Goal: Task Accomplishment & Management: Use online tool/utility

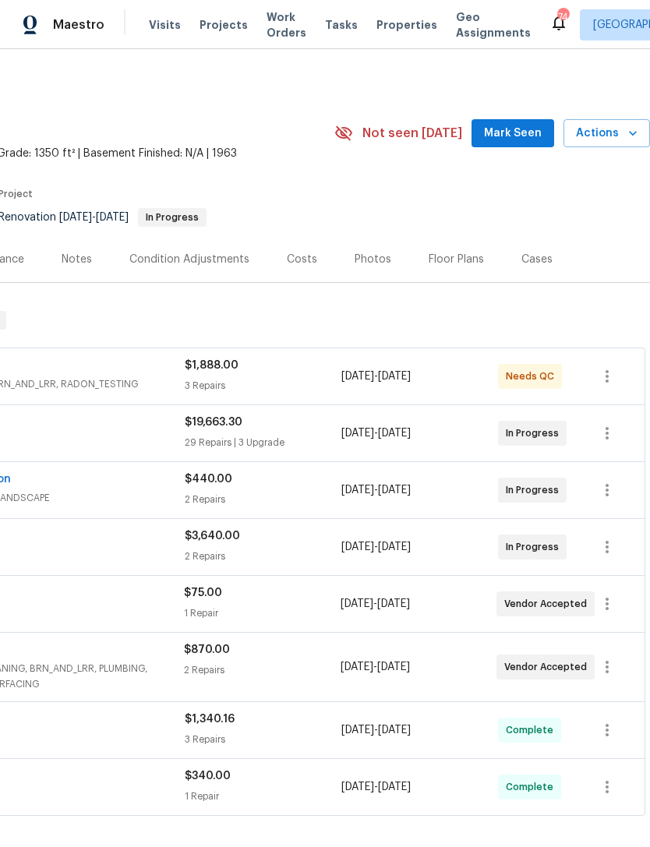
scroll to position [0, 231]
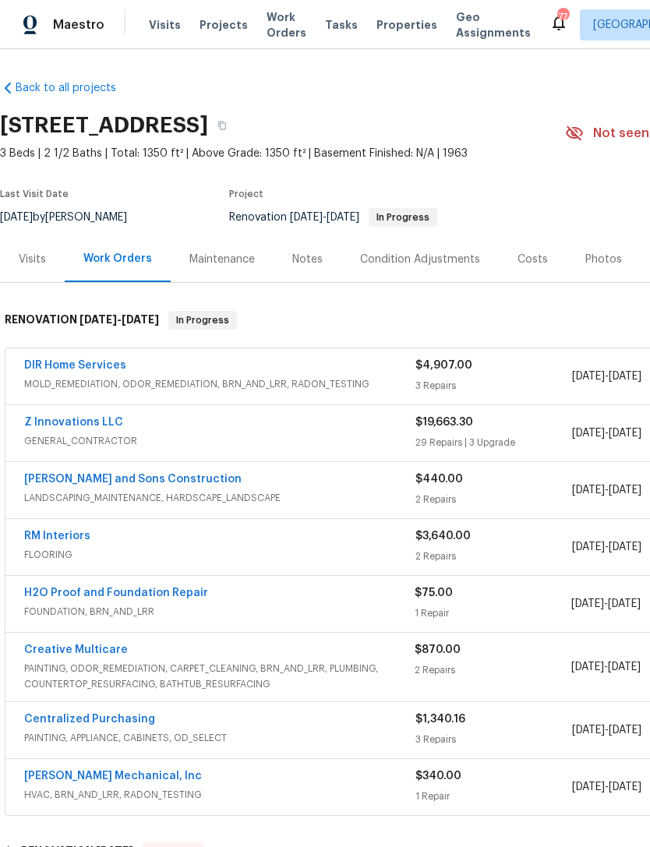
click at [527, 241] on div "Costs" at bounding box center [533, 259] width 68 height 46
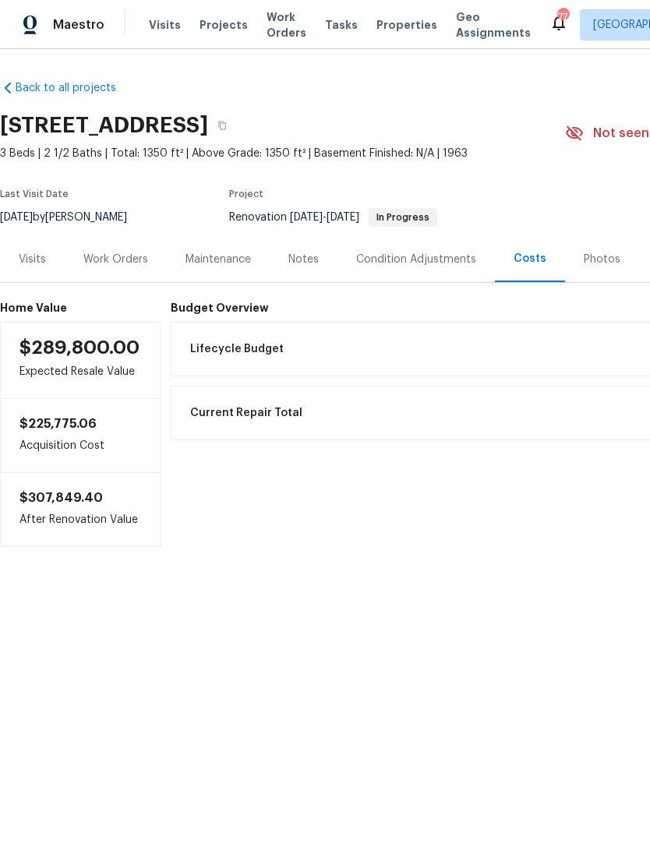
click at [136, 256] on div "Work Orders" at bounding box center [115, 260] width 65 height 16
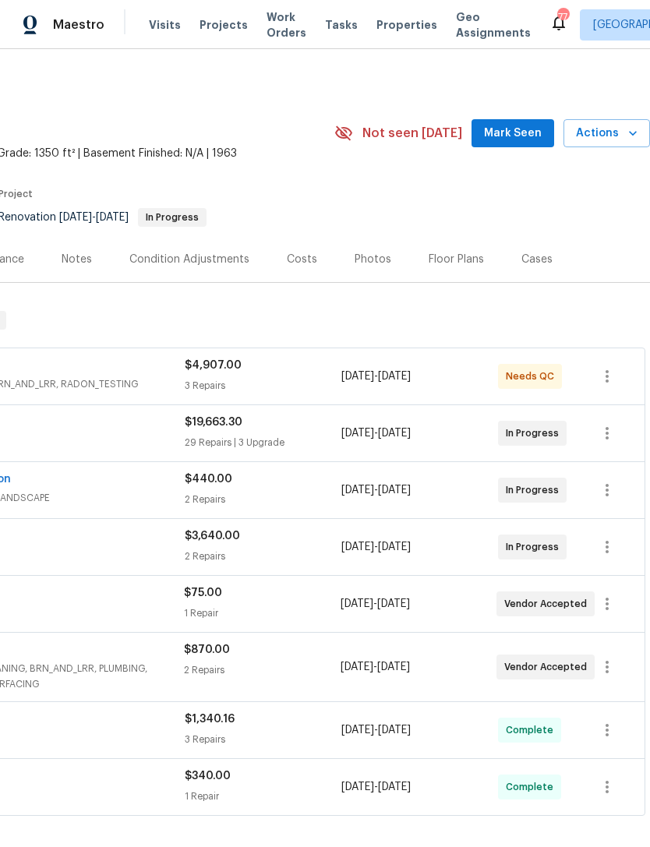
scroll to position [0, 231]
click at [515, 132] on span "Mark Seen" at bounding box center [513, 133] width 58 height 19
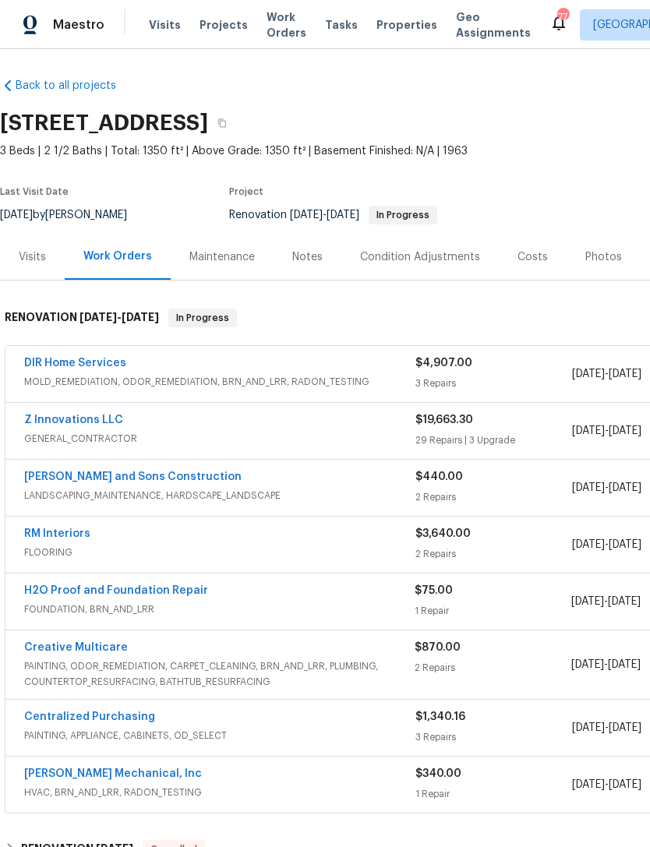
scroll to position [2, 0]
click at [78, 359] on link "DIR Home Services" at bounding box center [75, 363] width 102 height 11
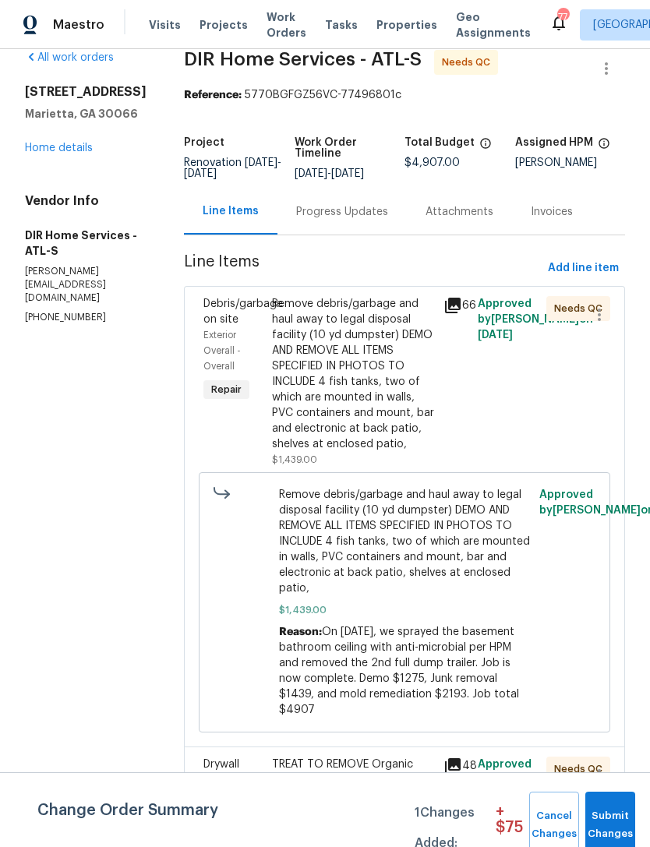
scroll to position [25, 0]
click at [228, 340] on div "Exterior Overall - Overall" at bounding box center [232, 350] width 59 height 47
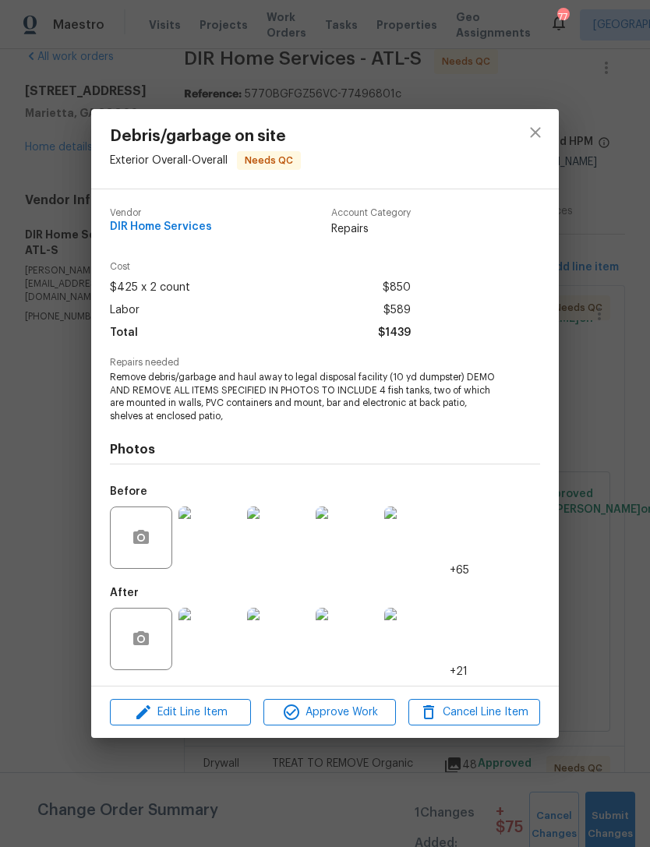
click at [345, 652] on img at bounding box center [347, 639] width 62 height 62
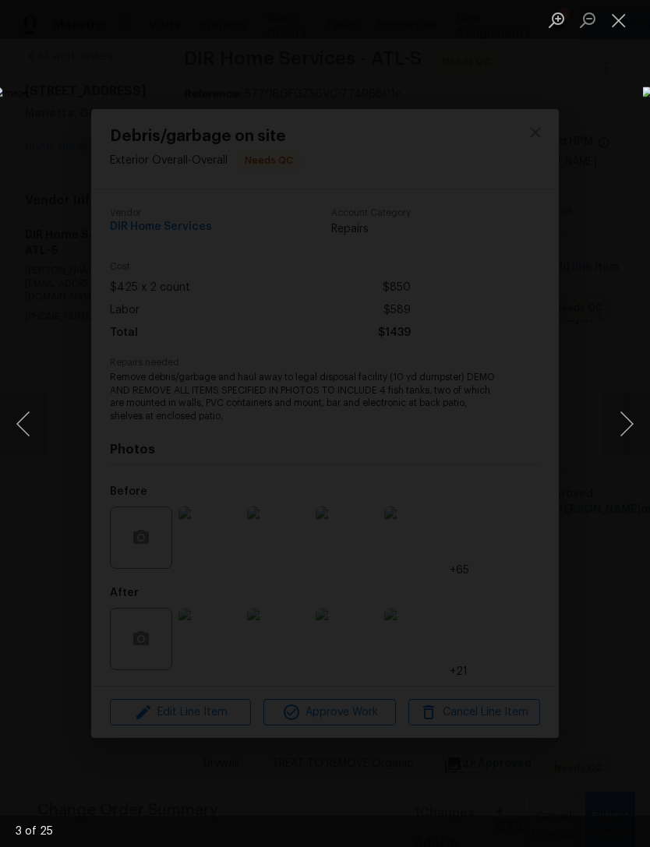
click at [559, 69] on div "Lightbox" at bounding box center [325, 423] width 650 height 847
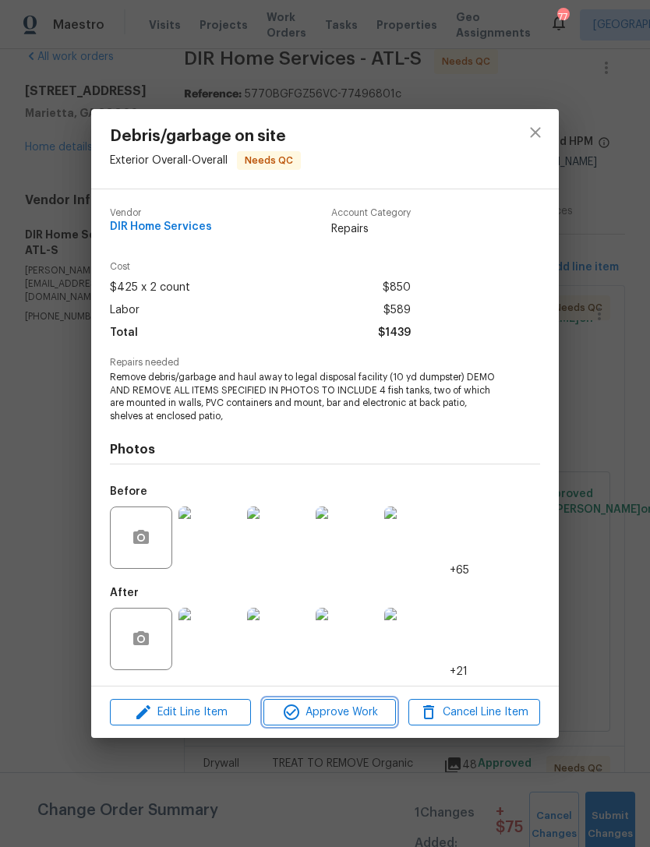
click at [356, 721] on span "Approve Work" at bounding box center [329, 712] width 122 height 19
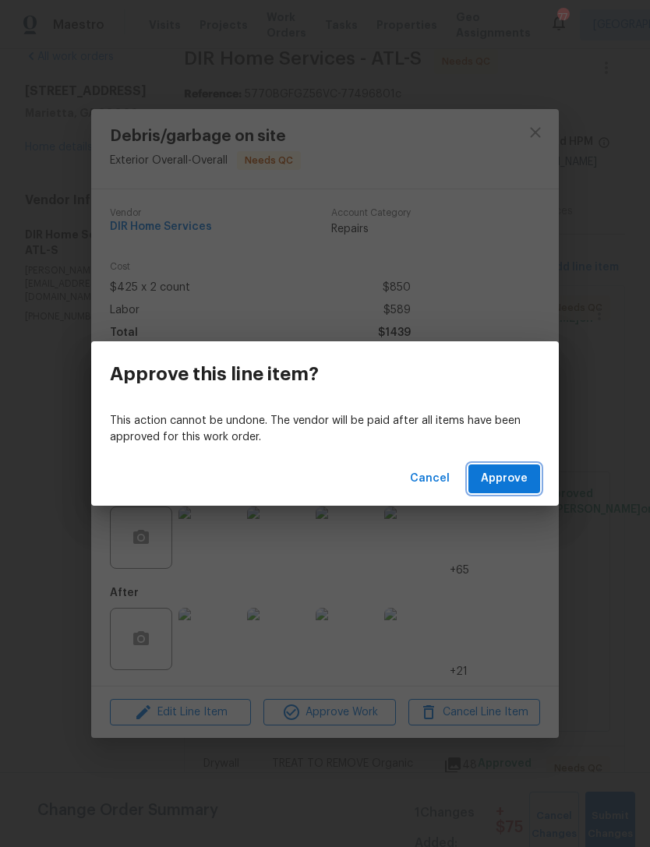
click at [514, 484] on span "Approve" at bounding box center [504, 478] width 47 height 19
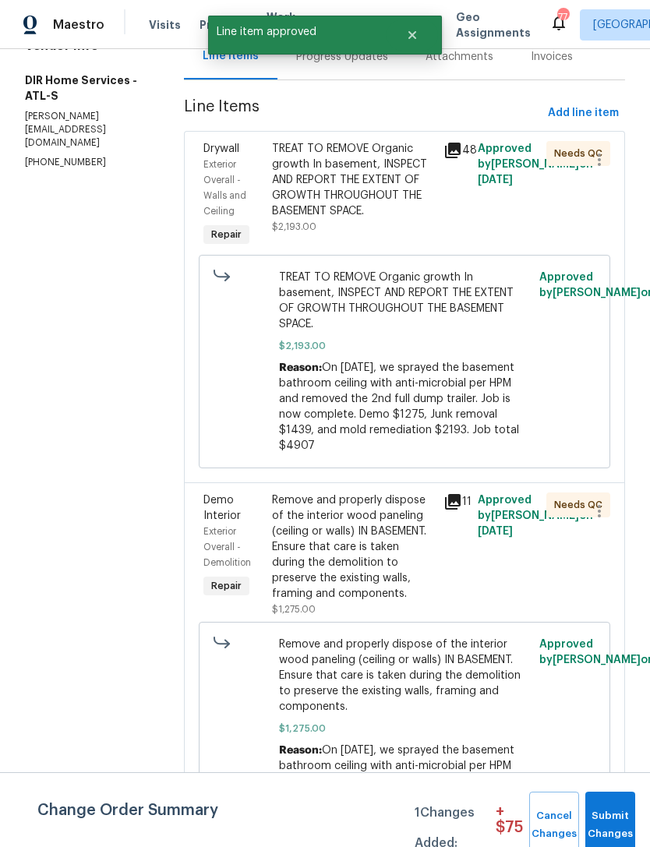
scroll to position [180, 0]
click at [244, 169] on div "Exterior Overall - Walls and Ceiling" at bounding box center [232, 187] width 59 height 62
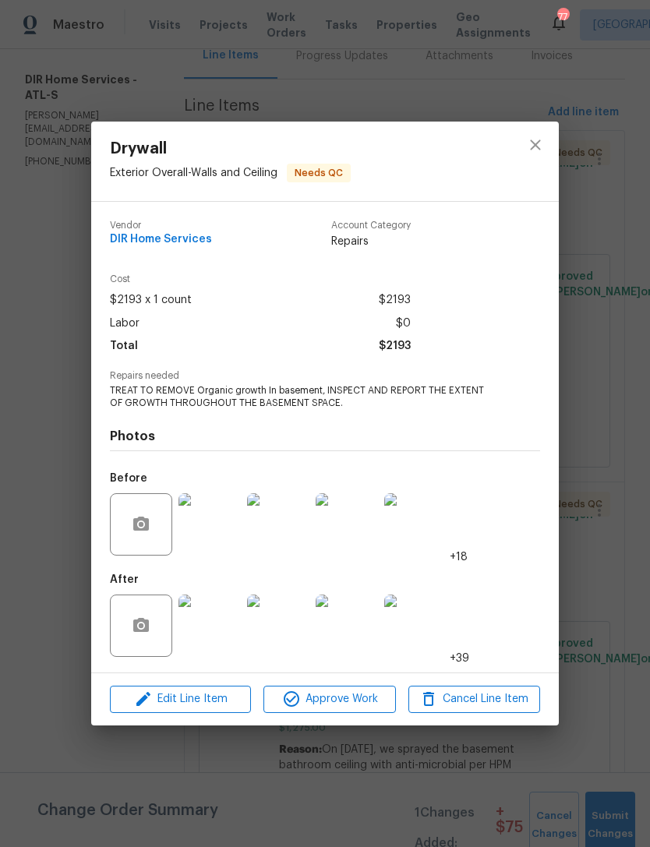
click at [212, 637] on img at bounding box center [209, 626] width 62 height 62
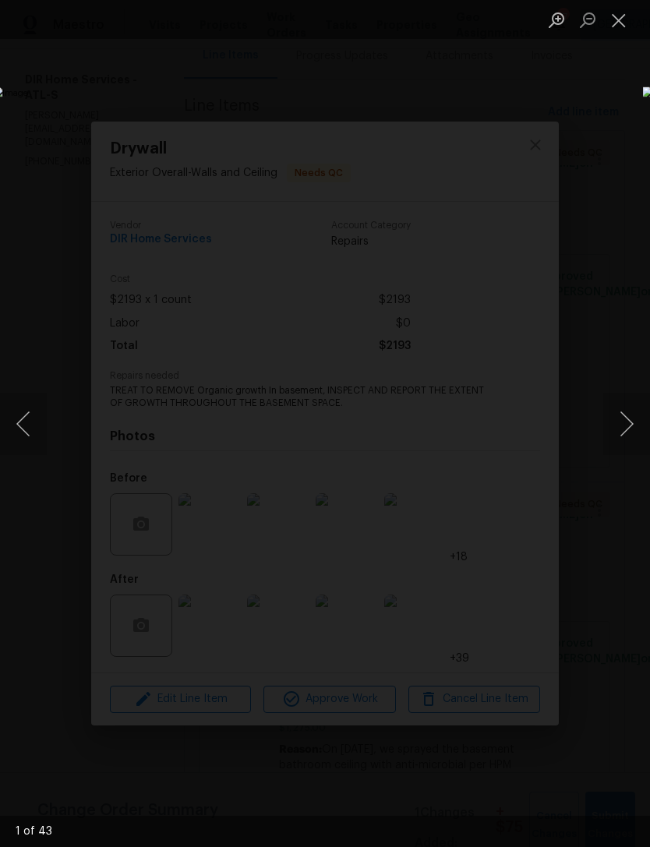
click at [619, 436] on button "Next image" at bounding box center [626, 424] width 47 height 62
click at [616, 432] on button "Next image" at bounding box center [626, 424] width 47 height 62
click at [616, 430] on button "Next image" at bounding box center [626, 424] width 47 height 62
click at [623, 21] on button "Close lightbox" at bounding box center [618, 19] width 31 height 27
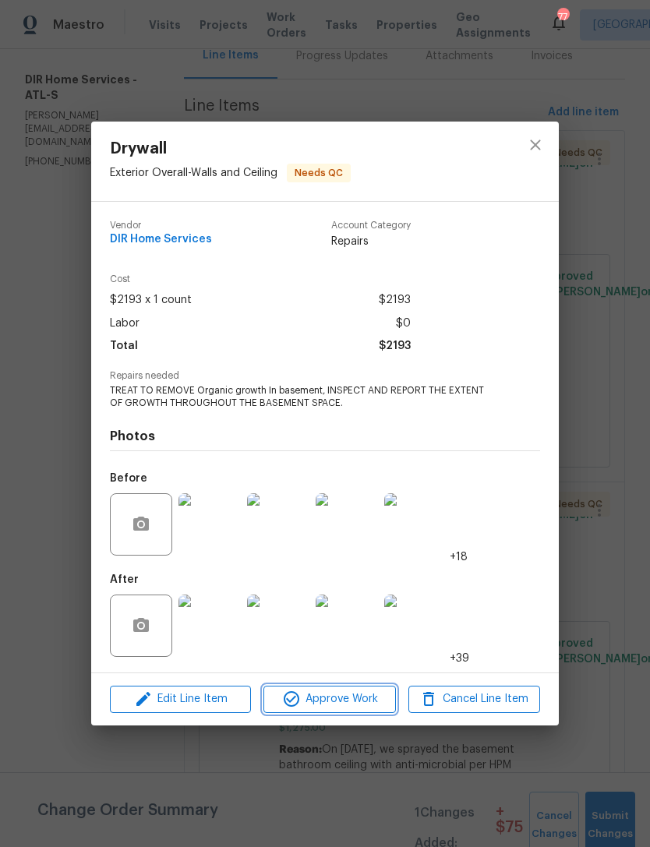
click at [343, 701] on span "Approve Work" at bounding box center [329, 699] width 122 height 19
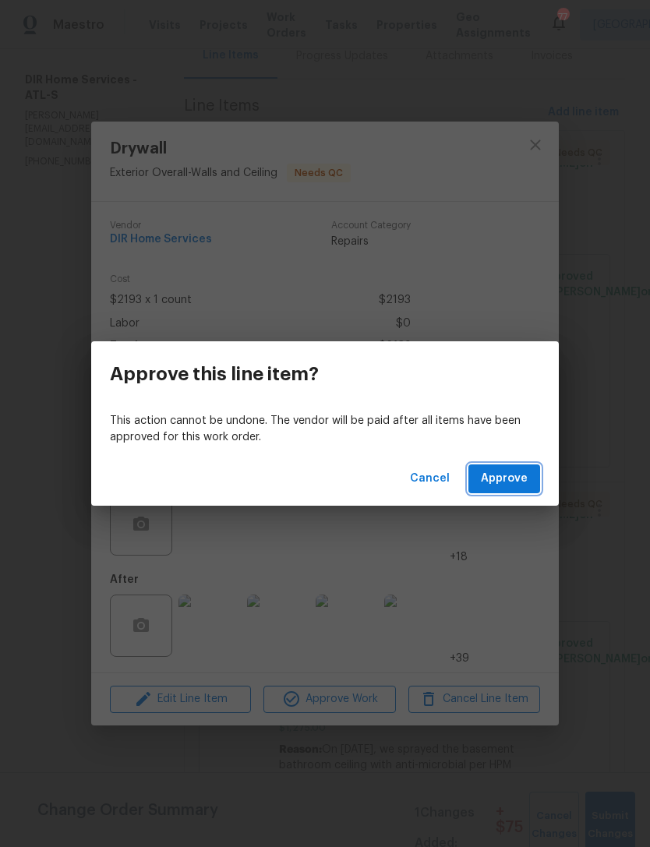
click at [517, 476] on span "Approve" at bounding box center [504, 478] width 47 height 19
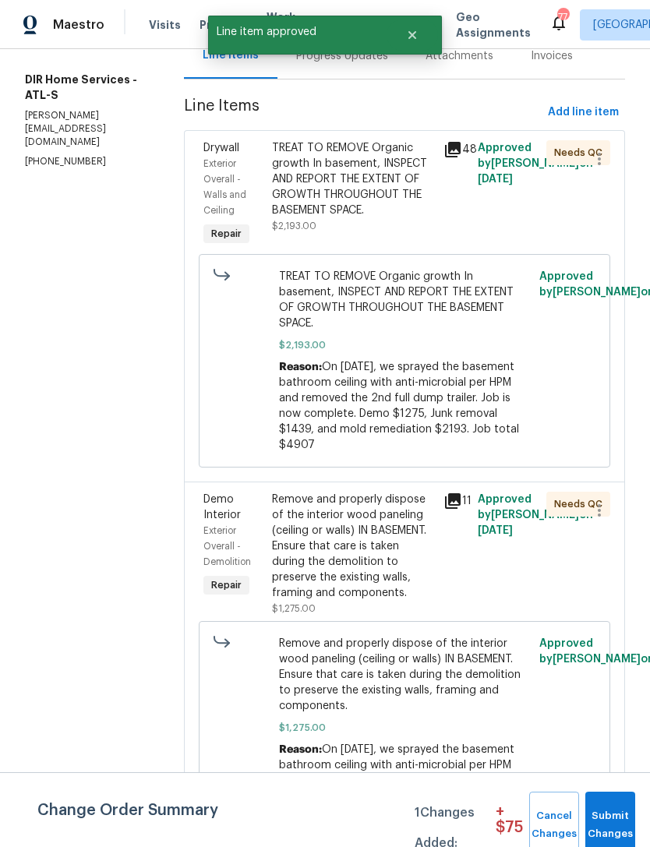
scroll to position [0, 0]
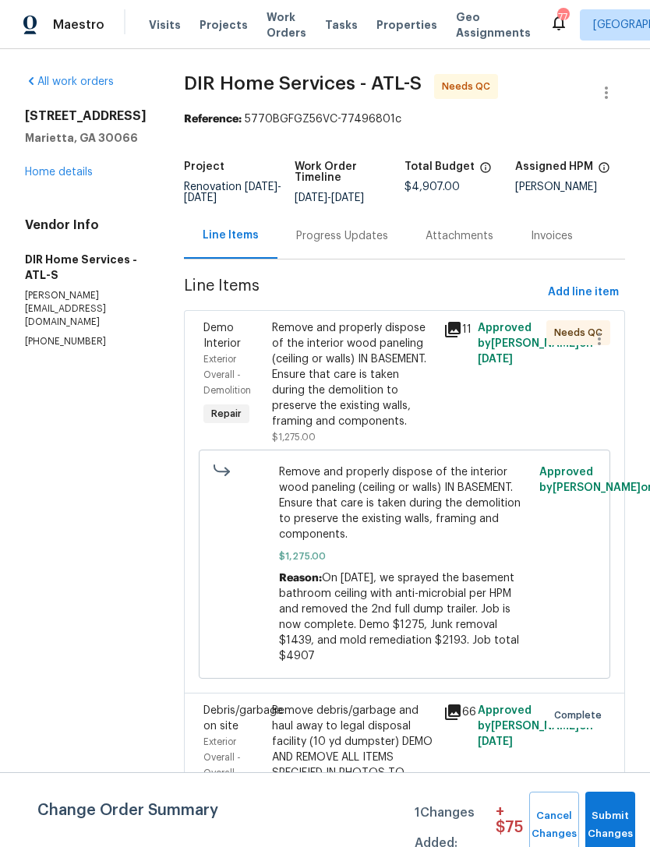
click at [238, 356] on span "Exterior Overall - Demolition" at bounding box center [227, 375] width 48 height 41
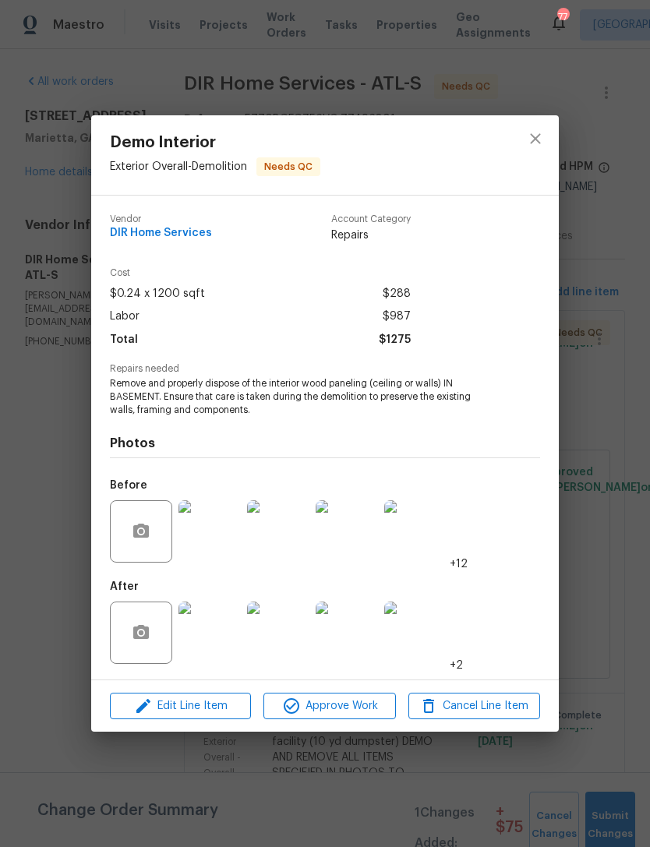
click at [213, 641] on img at bounding box center [209, 633] width 62 height 62
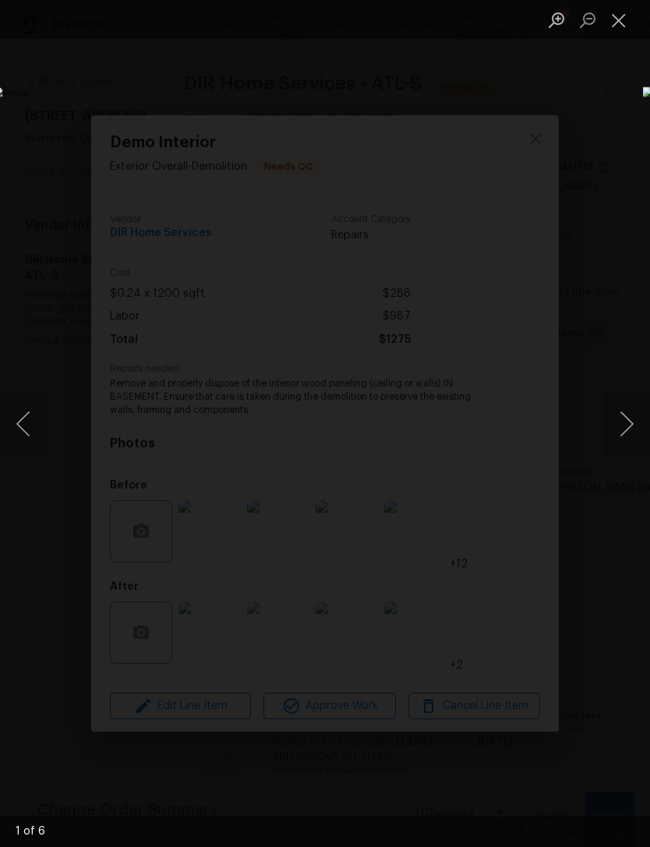
click at [620, 419] on button "Next image" at bounding box center [626, 424] width 47 height 62
click at [620, 421] on button "Next image" at bounding box center [626, 424] width 47 height 62
click at [621, 420] on button "Next image" at bounding box center [626, 424] width 47 height 62
click at [617, 419] on button "Next image" at bounding box center [626, 424] width 47 height 62
click at [630, 21] on button "Close lightbox" at bounding box center [618, 19] width 31 height 27
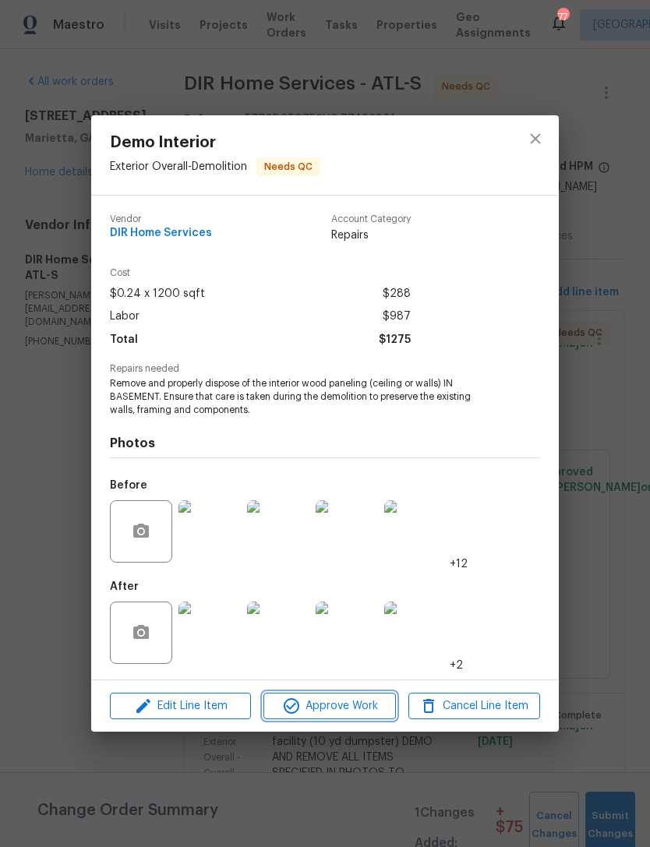
click at [334, 716] on span "Approve Work" at bounding box center [329, 706] width 122 height 19
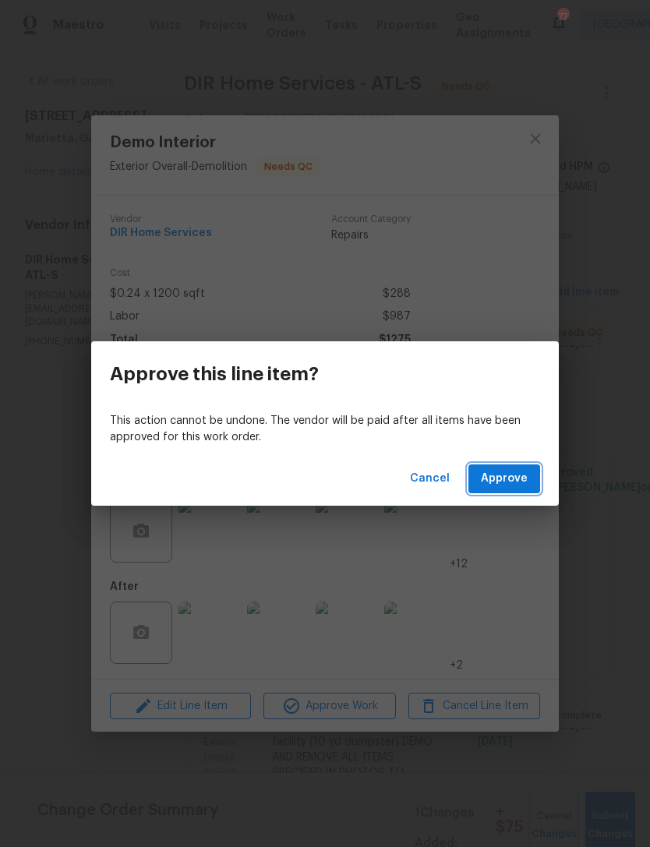
click at [514, 478] on span "Approve" at bounding box center [504, 478] width 47 height 19
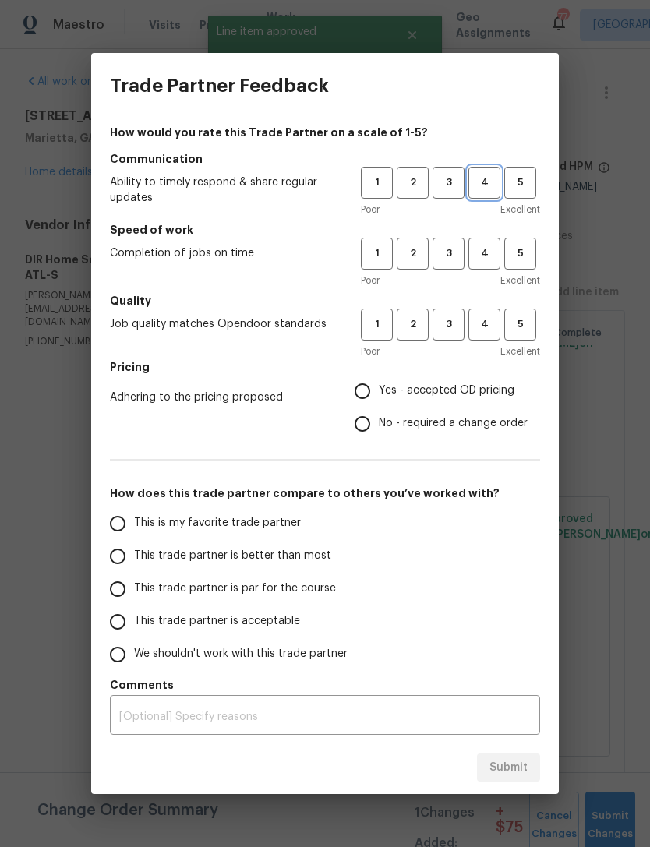
click at [483, 183] on span "4" at bounding box center [484, 183] width 29 height 18
click at [489, 238] on button "4" at bounding box center [484, 254] width 32 height 32
click at [490, 317] on span "4" at bounding box center [484, 325] width 29 height 18
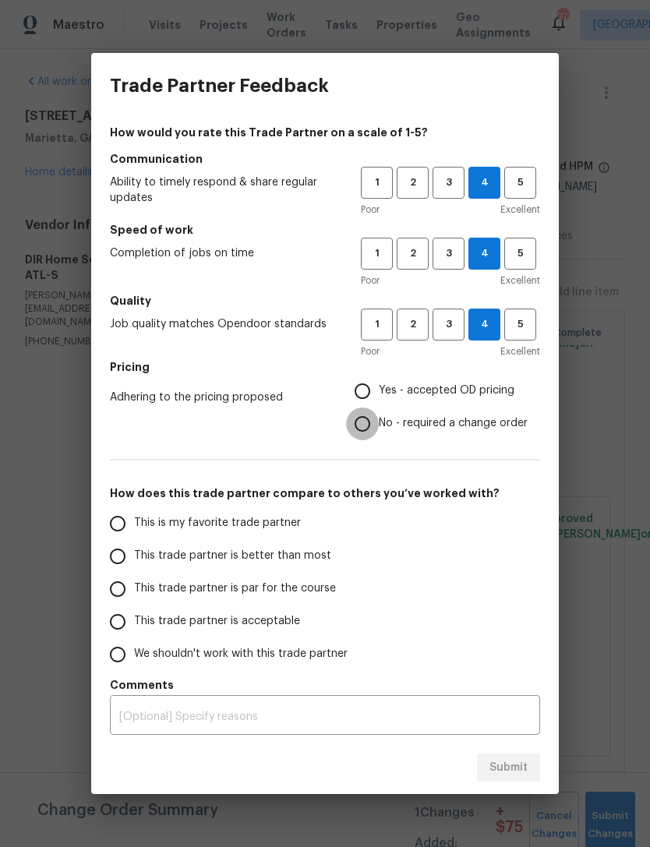
click at [362, 429] on input "No - required a change order" at bounding box center [362, 424] width 33 height 33
radio input "true"
click at [124, 618] on input "This trade partner is acceptable" at bounding box center [117, 622] width 33 height 33
click at [523, 767] on span "Submit" at bounding box center [508, 767] width 38 height 19
radio input "true"
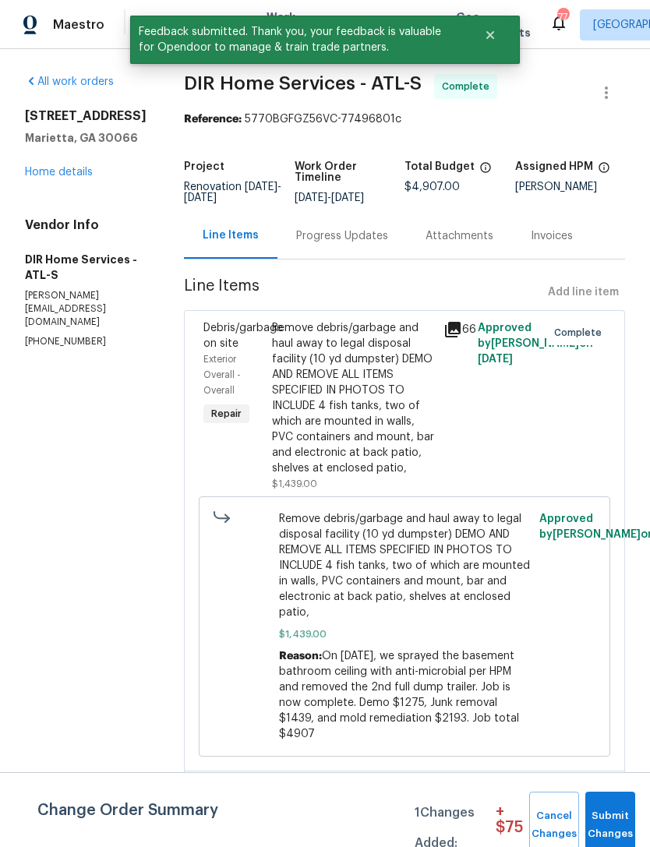
click at [46, 177] on link "Home details" at bounding box center [59, 172] width 68 height 11
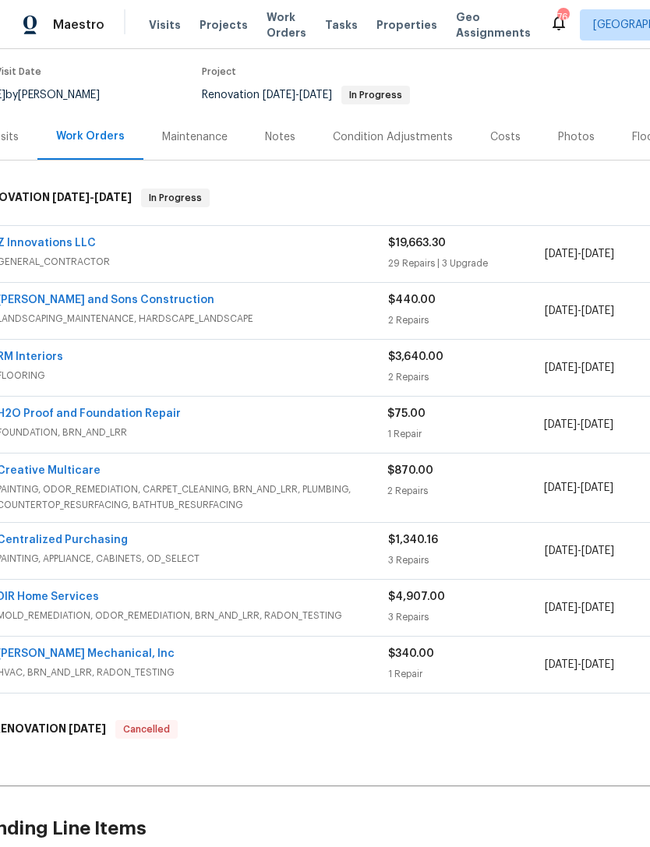
scroll to position [111, 31]
